Goal: Check status

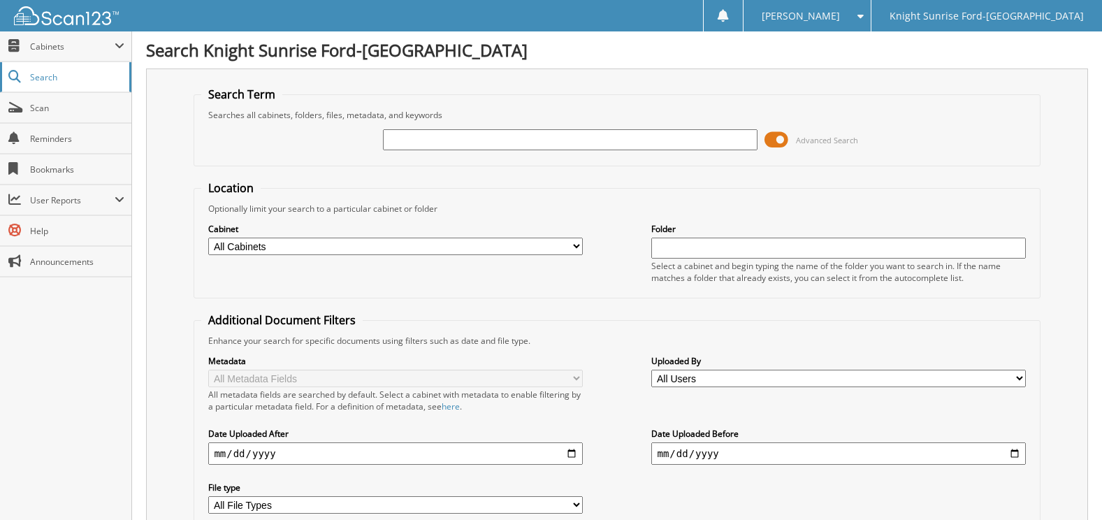
click at [73, 79] on span "Search" at bounding box center [76, 77] width 92 height 12
type input "674012"
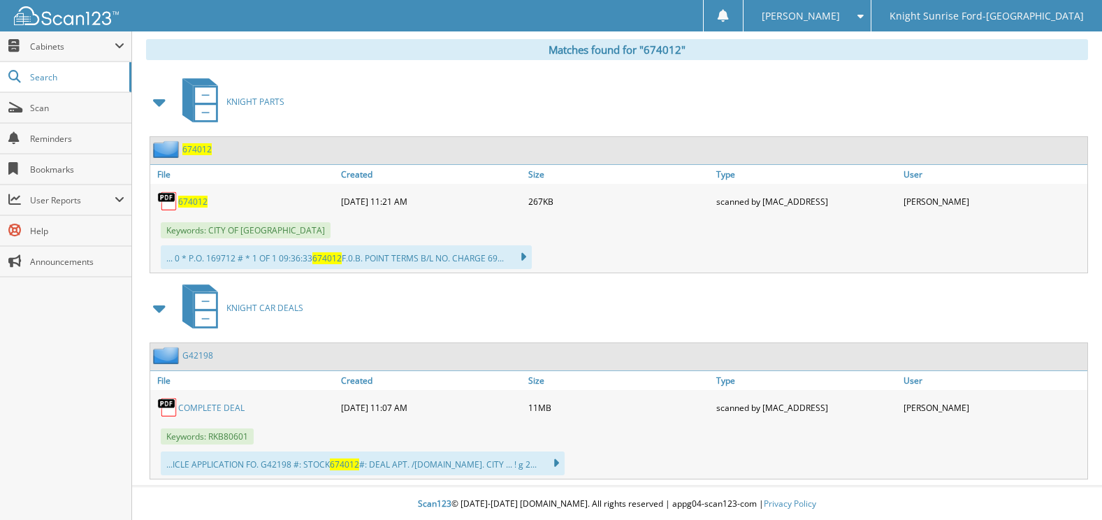
scroll to position [576, 0]
click at [219, 410] on link "COMPLETE DEAL" at bounding box center [211, 407] width 66 height 12
